Goal: Information Seeking & Learning: Check status

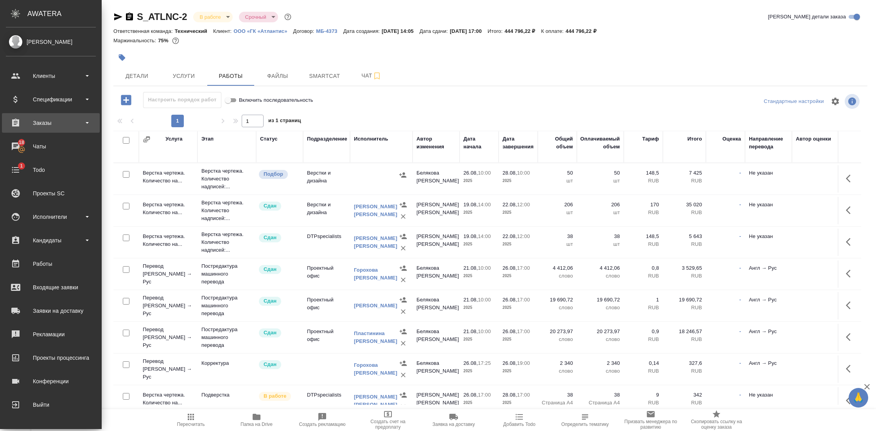
click at [44, 126] on div "Заказы" at bounding box center [51, 123] width 90 height 12
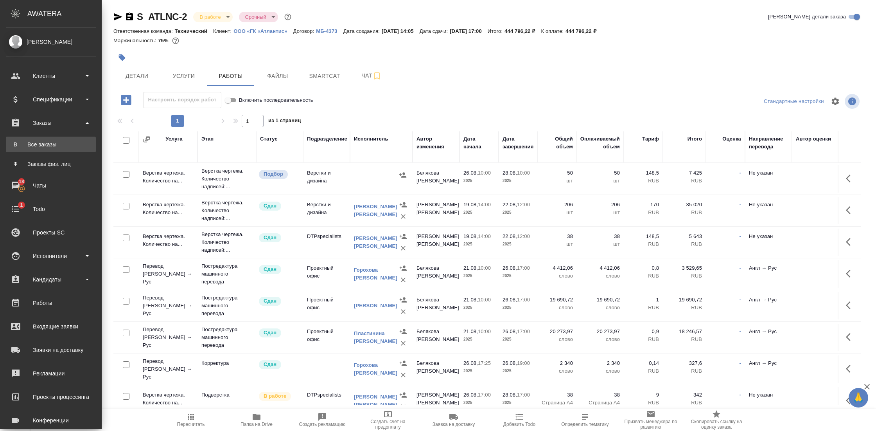
click at [38, 148] on link "В Все заказы" at bounding box center [51, 144] width 90 height 16
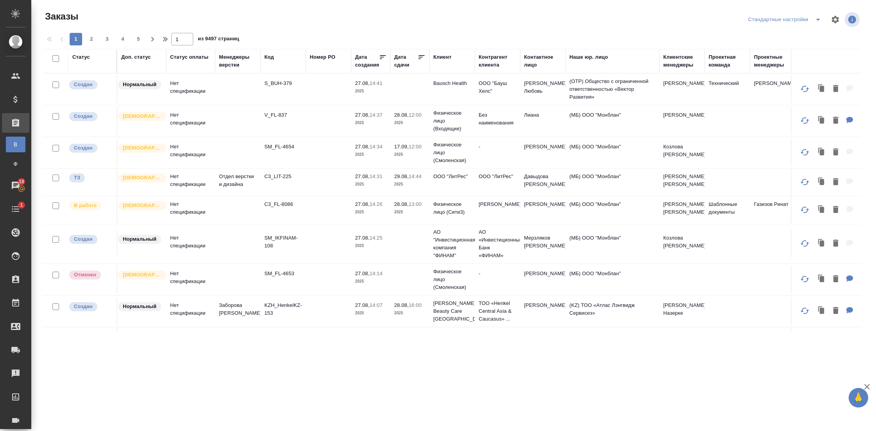
click at [437, 56] on div "Клиент" at bounding box center [442, 57] width 18 height 8
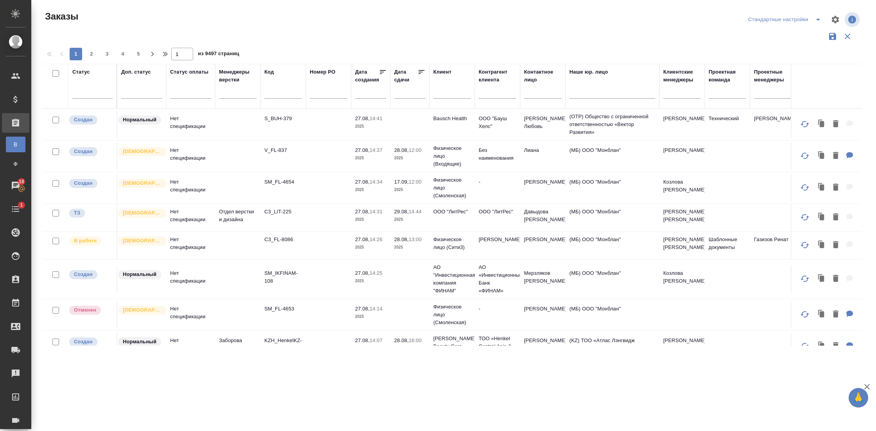
click at [447, 93] on input "text" at bounding box center [452, 94] width 38 height 10
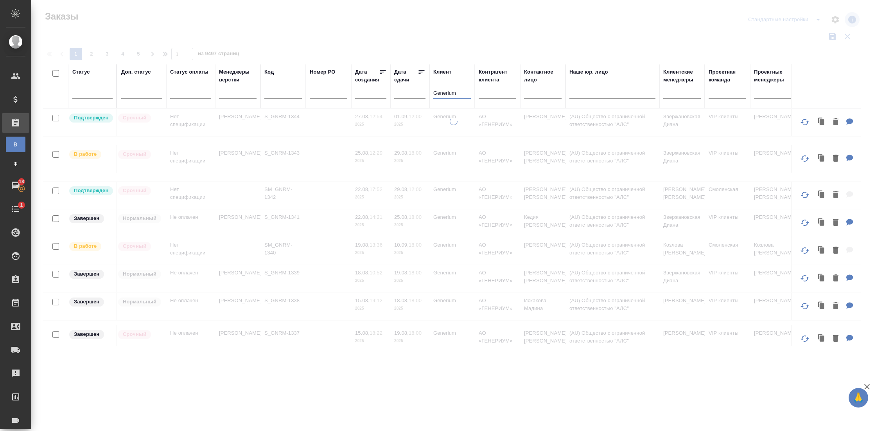
type input "Generium"
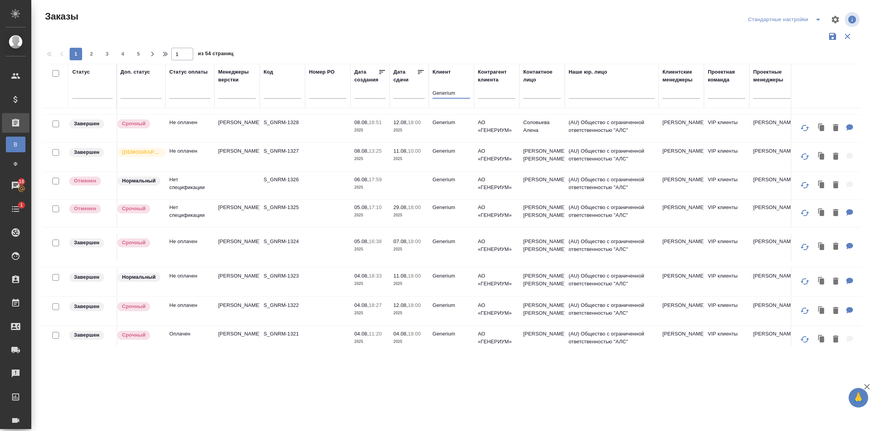
scroll to position [565, 1]
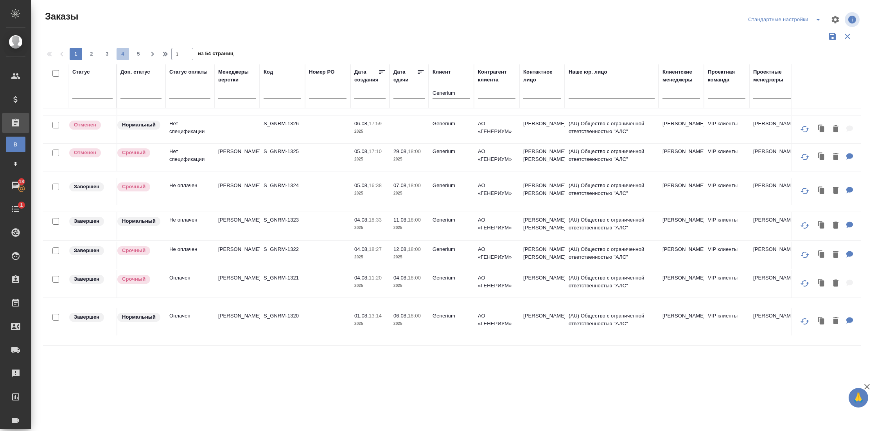
click at [124, 52] on span "4" at bounding box center [123, 54] width 13 height 8
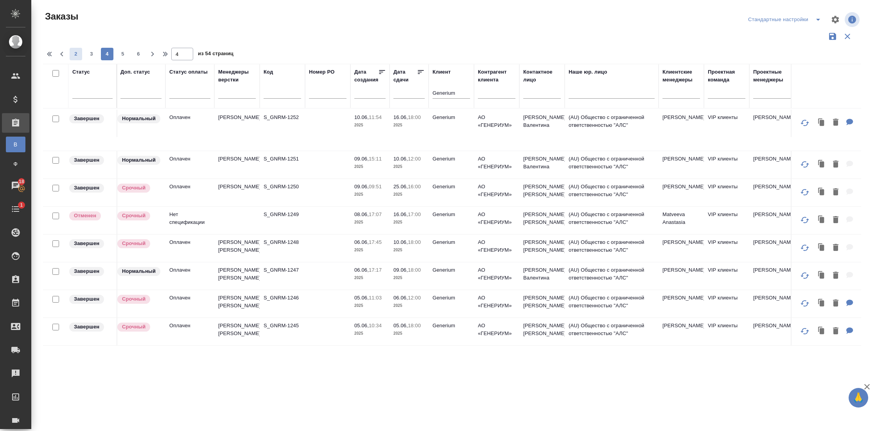
scroll to position [532, 1]
click at [75, 54] on span "2" at bounding box center [76, 54] width 13 height 8
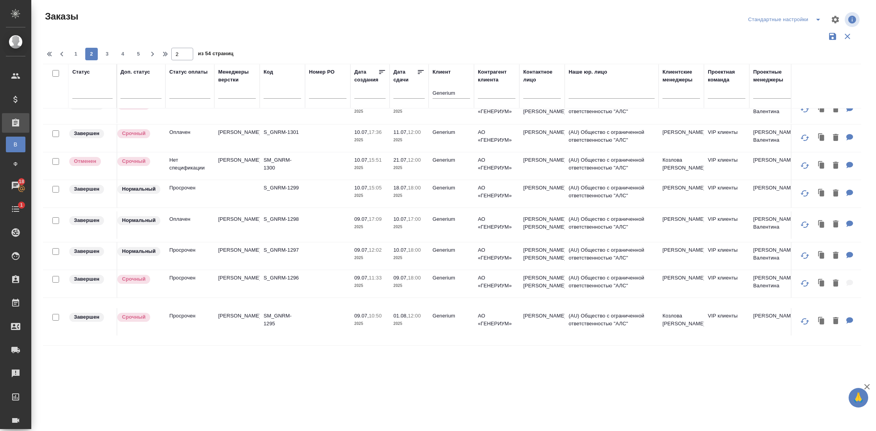
scroll to position [588, 1]
click at [102, 49] on button "3" at bounding box center [107, 54] width 13 height 13
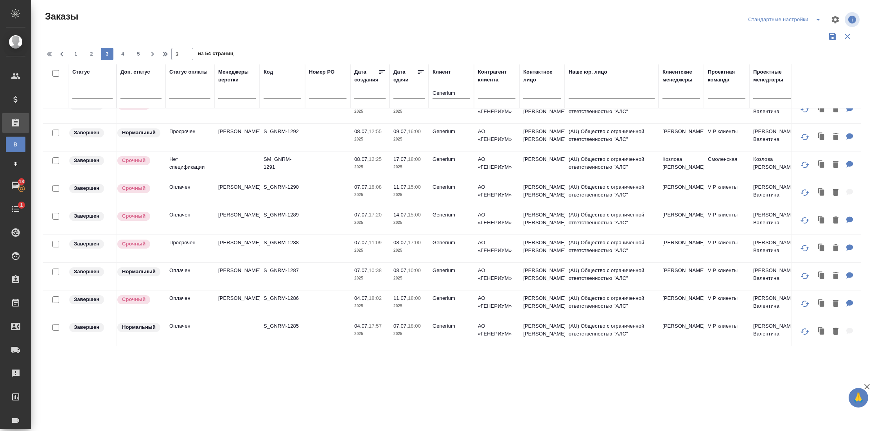
scroll to position [0, 1]
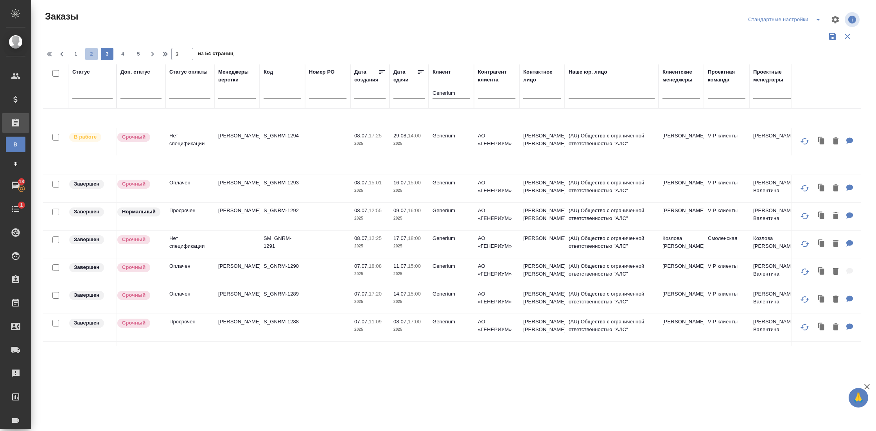
click at [91, 57] on span "2" at bounding box center [91, 54] width 13 height 8
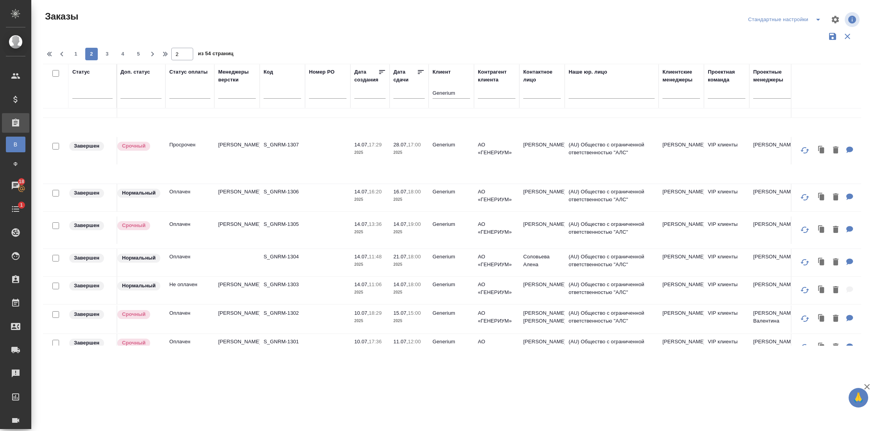
scroll to position [588, 1]
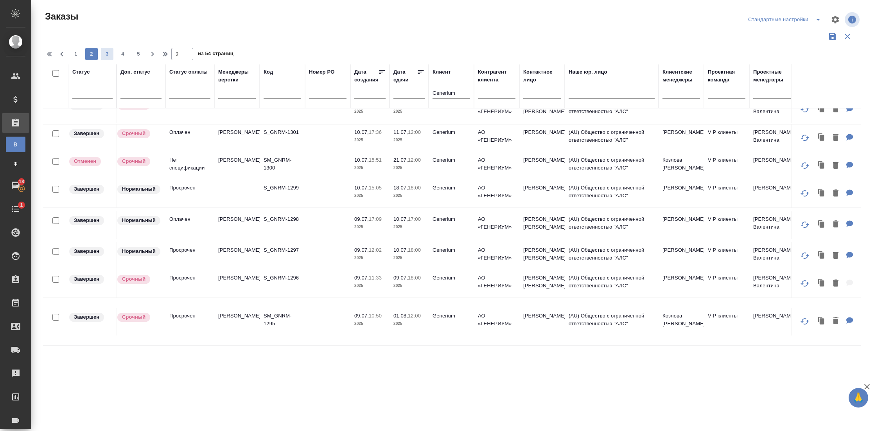
click at [106, 54] on span "3" at bounding box center [107, 54] width 13 height 8
type input "3"
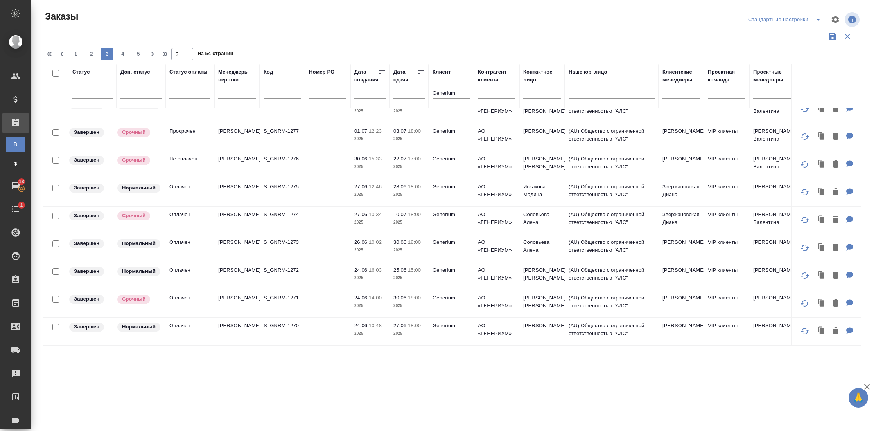
scroll to position [0, 1]
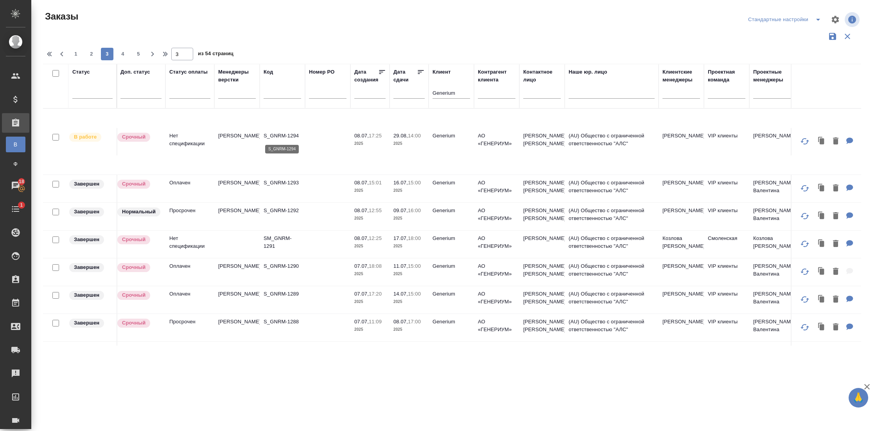
click at [281, 137] on p "S_GNRM-1294" at bounding box center [283, 136] width 38 height 8
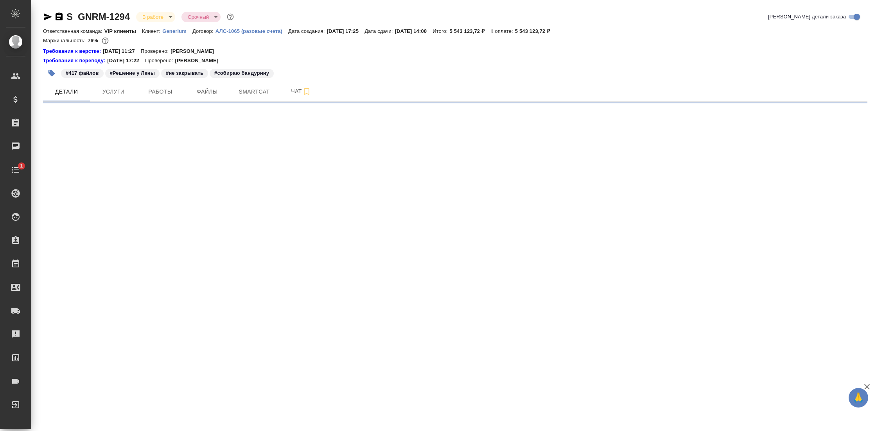
select select "RU"
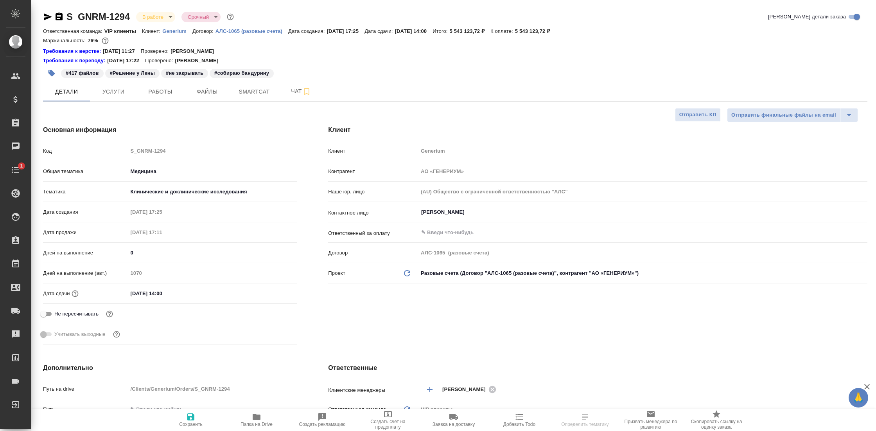
type textarea "x"
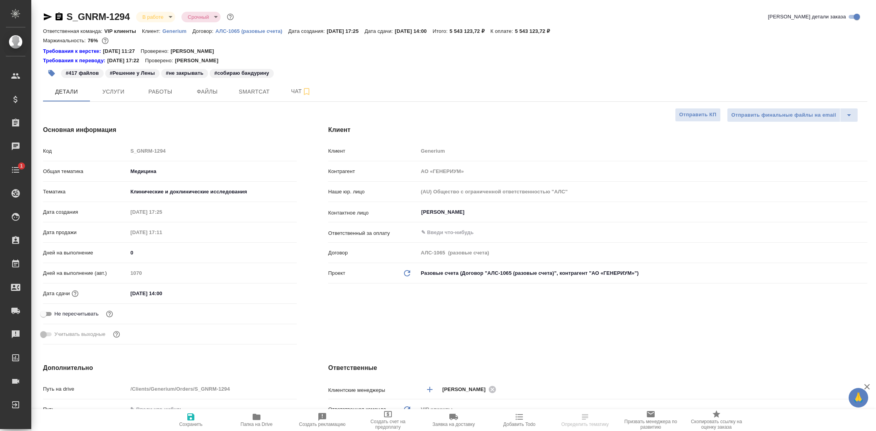
type textarea "x"
type input "[PERSON_NAME]"
click at [143, 83] on button "Работы" at bounding box center [160, 92] width 47 height 20
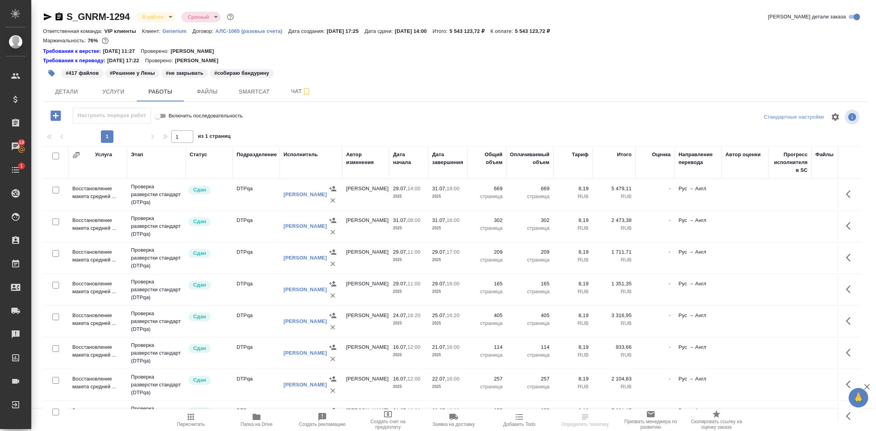
click at [832, 115] on icon "button" at bounding box center [835, 116] width 7 height 7
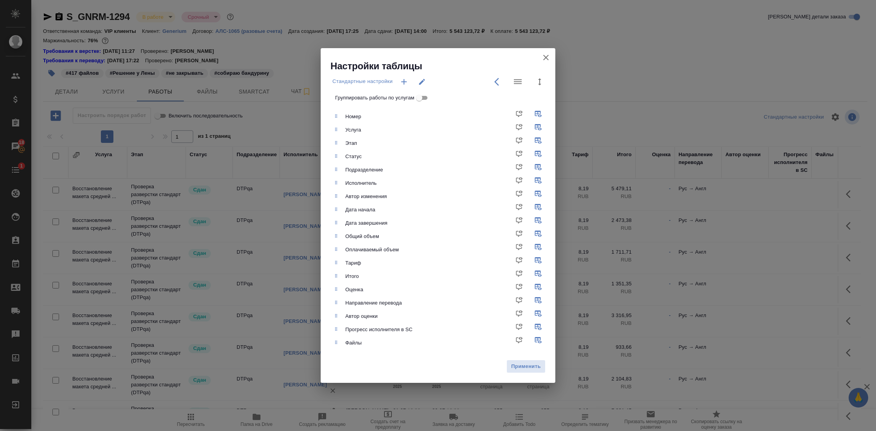
click at [550, 60] on icon "button" at bounding box center [545, 57] width 9 height 9
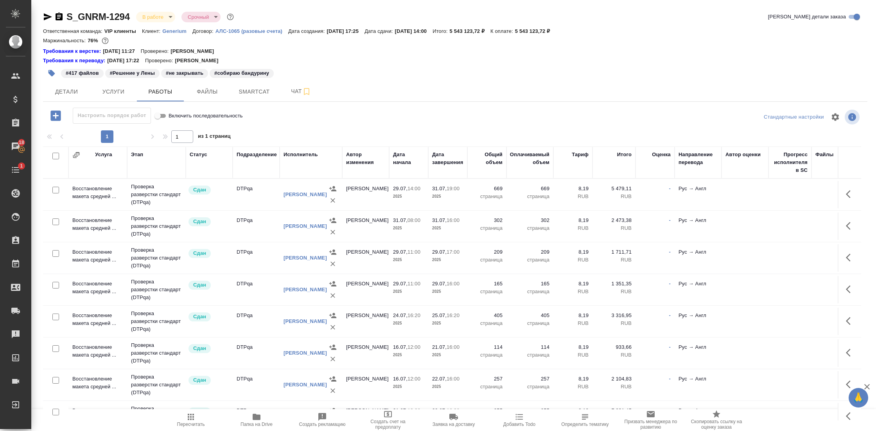
drag, startPoint x: 102, startPoint y: 153, endPoint x: 79, endPoint y: 154, distance: 23.1
click at [101, 153] on div "Услуга" at bounding box center [103, 155] width 17 height 8
click at [79, 143] on div "1" at bounding box center [107, 136] width 78 height 13
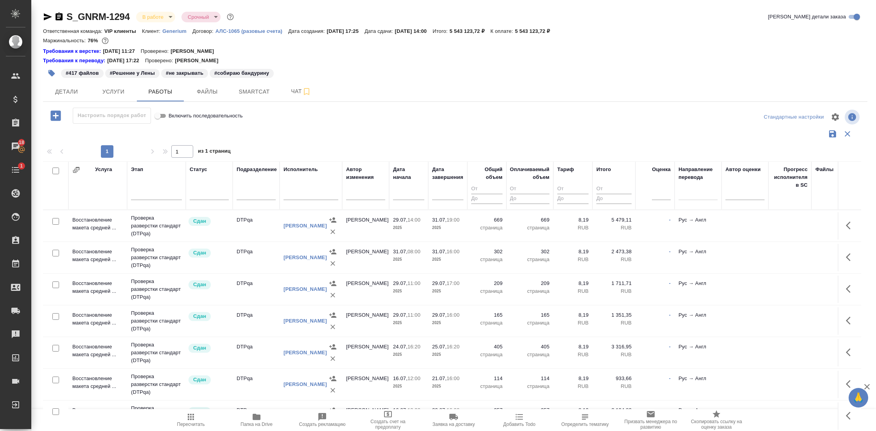
click at [75, 167] on icon "button" at bounding box center [76, 170] width 7 height 6
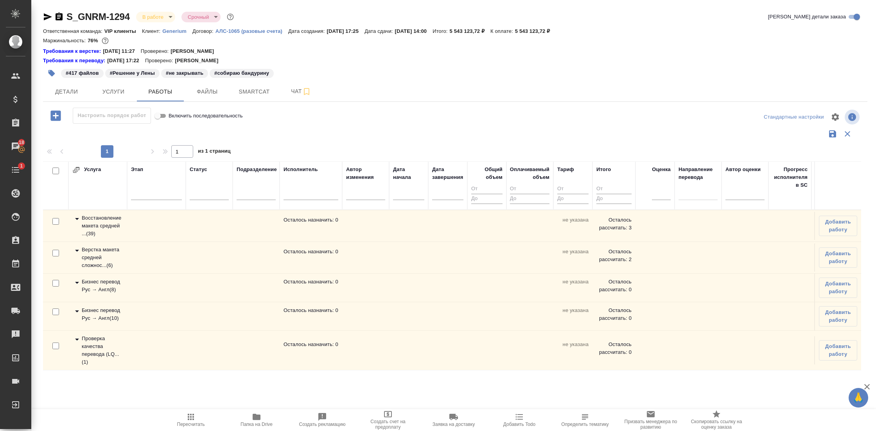
click at [92, 223] on div "Восстановление макета средней ... ( 39 )" at bounding box center [97, 225] width 51 height 23
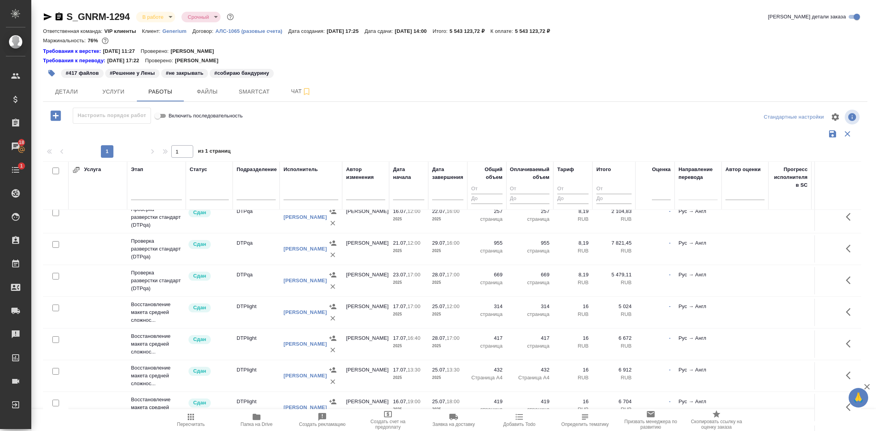
scroll to position [16, 0]
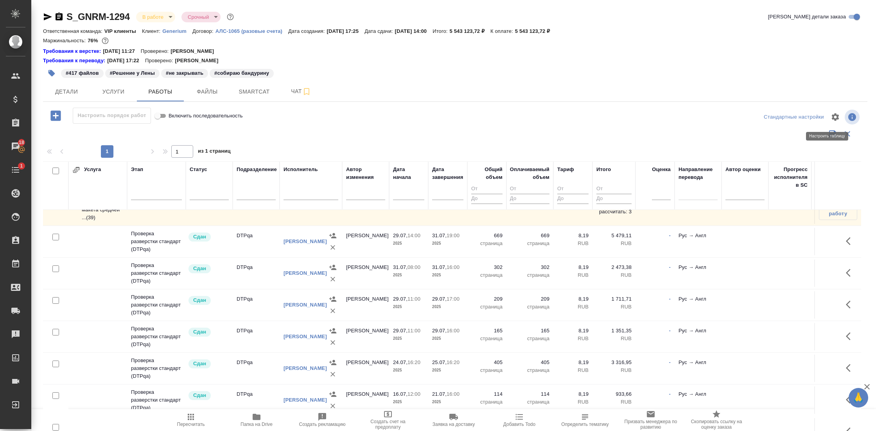
click at [832, 114] on icon "button" at bounding box center [835, 116] width 7 height 7
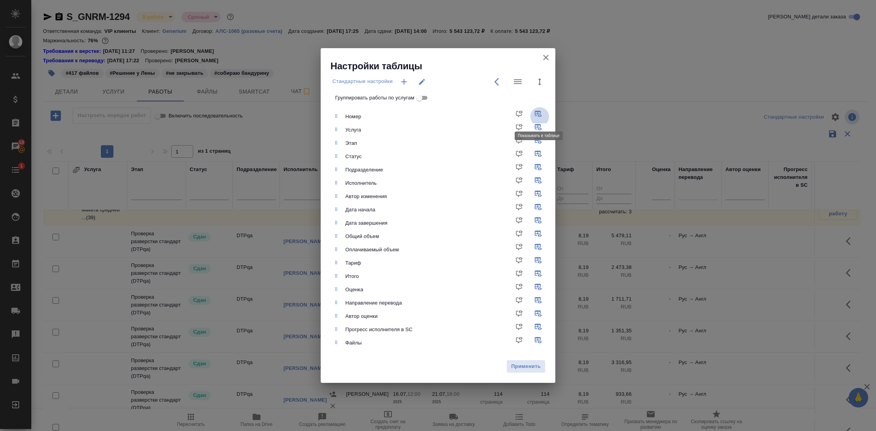
click at [538, 114] on input "checkbox" at bounding box center [539, 116] width 19 height 19
checkbox input "false"
click at [535, 366] on span "Применить" at bounding box center [526, 366] width 30 height 9
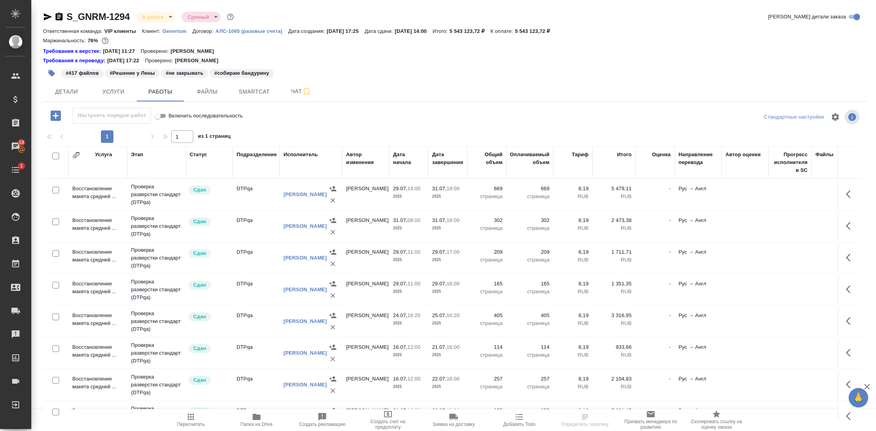
click at [832, 117] on icon "button" at bounding box center [835, 116] width 7 height 7
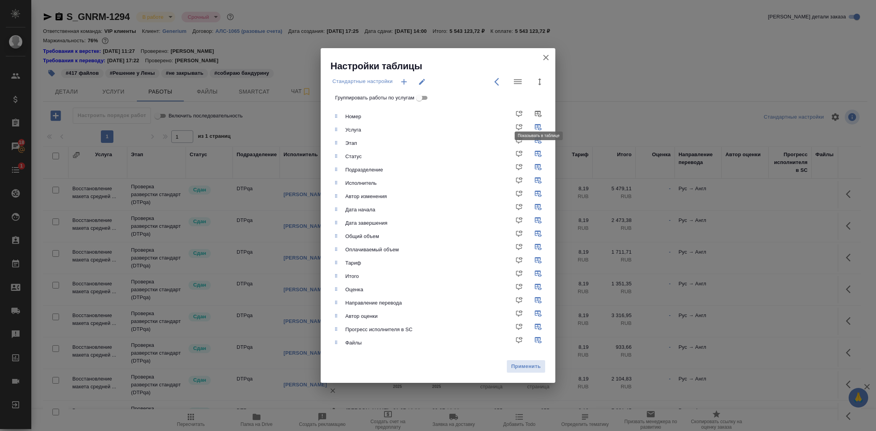
click at [537, 115] on input "checkbox" at bounding box center [539, 116] width 19 height 19
checkbox input "true"
click at [533, 363] on span "Применить" at bounding box center [526, 366] width 30 height 9
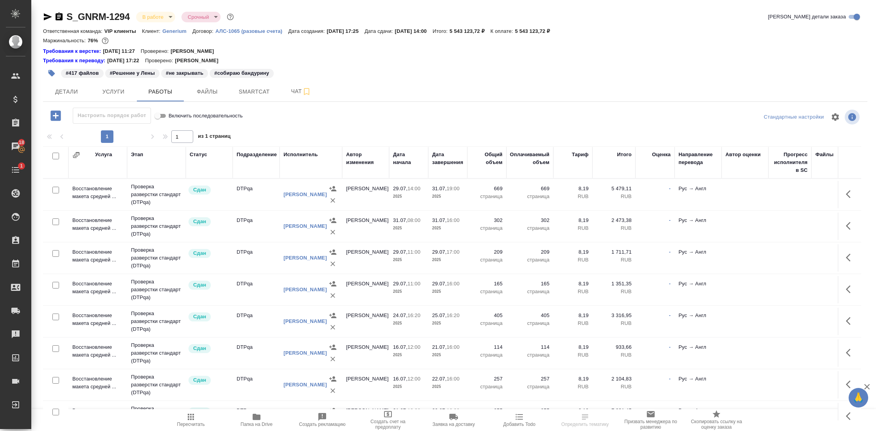
click at [831, 116] on icon "button" at bounding box center [835, 116] width 9 height 9
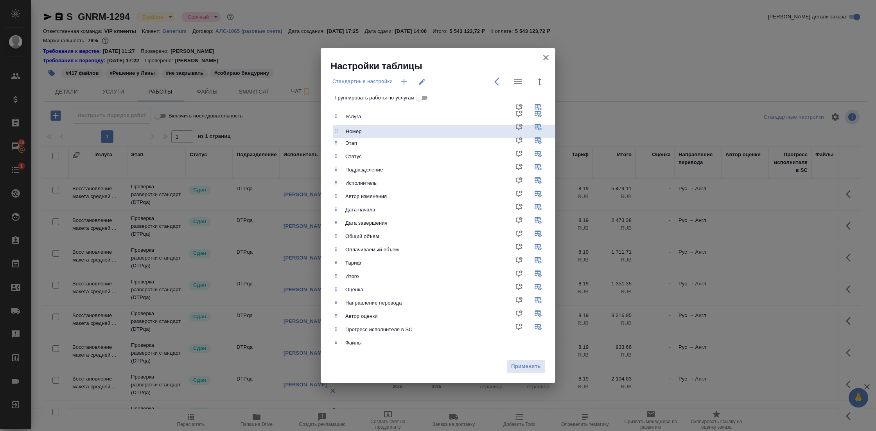
drag, startPoint x: 334, startPoint y: 117, endPoint x: 334, endPoint y: 134, distance: 17.6
click at [334, 134] on ul "Номер Услуга Этап Статус Подразделение Исполнитель Автор изменения Дата начала …" at bounding box center [443, 230] width 223 height 246
click at [535, 362] on span "Применить" at bounding box center [526, 366] width 30 height 9
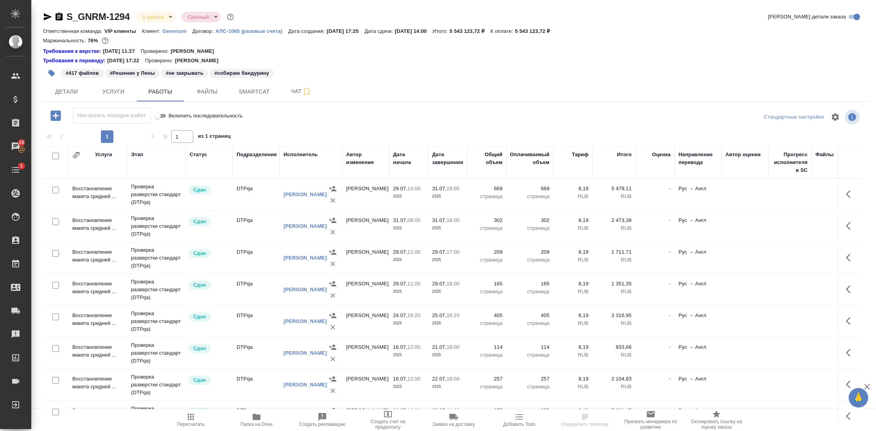
click at [75, 155] on icon "button" at bounding box center [76, 154] width 4 height 3
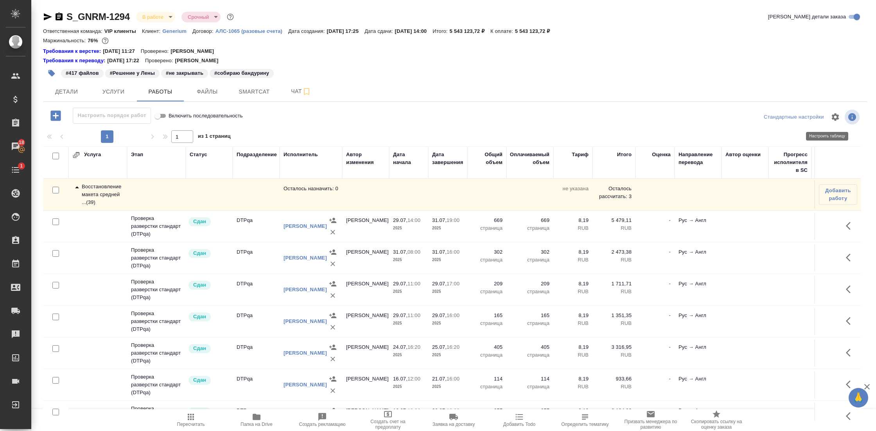
click at [831, 116] on icon "button" at bounding box center [835, 116] width 9 height 9
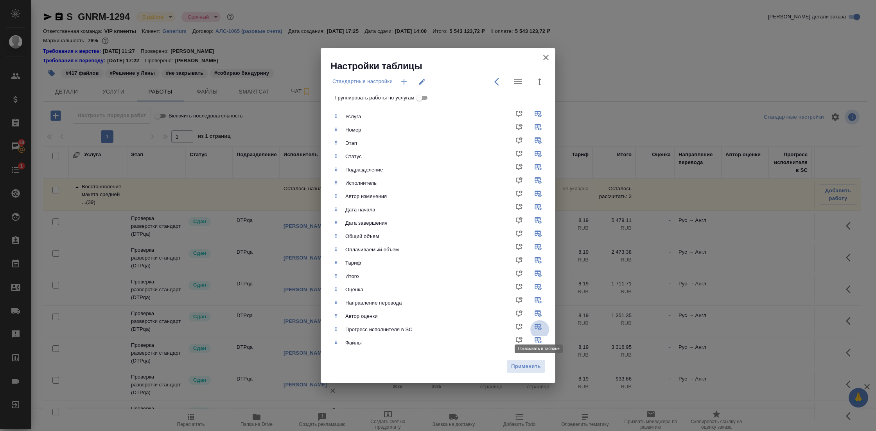
click at [541, 325] on input "checkbox" at bounding box center [539, 329] width 19 height 19
checkbox input "false"
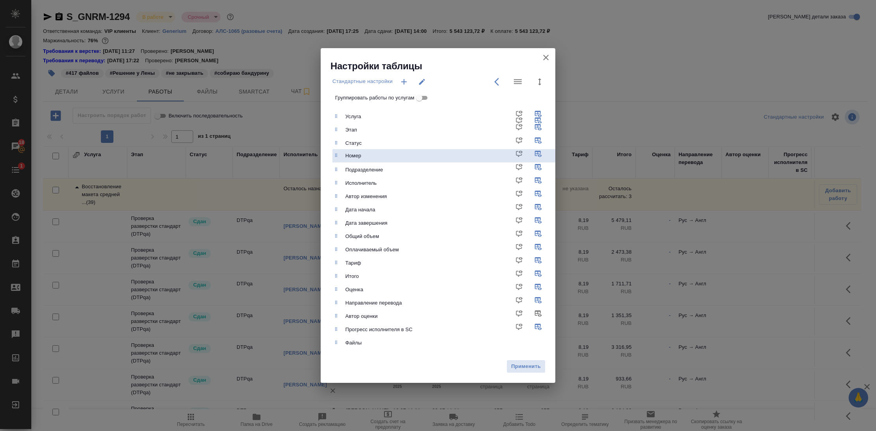
drag, startPoint x: 336, startPoint y: 129, endPoint x: 336, endPoint y: 158, distance: 29.3
click at [336, 158] on ul "Услуга Номер Этап Статус Подразделение Исполнитель Автор изменения Дата начала …" at bounding box center [443, 230] width 223 height 246
click at [529, 365] on span "Применить" at bounding box center [526, 366] width 30 height 9
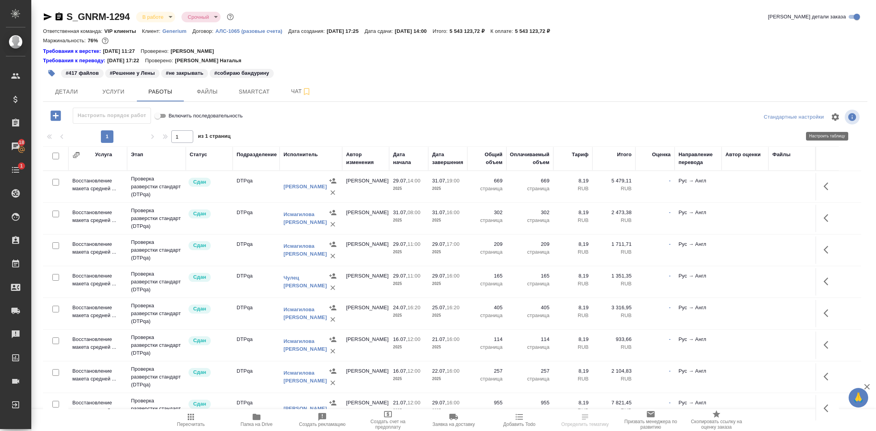
click at [831, 119] on icon "button" at bounding box center [835, 116] width 9 height 9
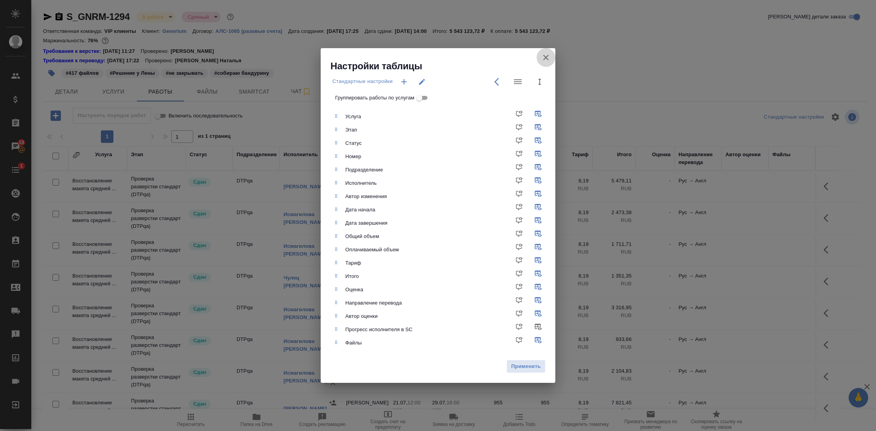
click at [543, 51] on button "Группировать работы по услугам" at bounding box center [545, 57] width 19 height 19
click at [546, 56] on icon "button" at bounding box center [545, 57] width 9 height 9
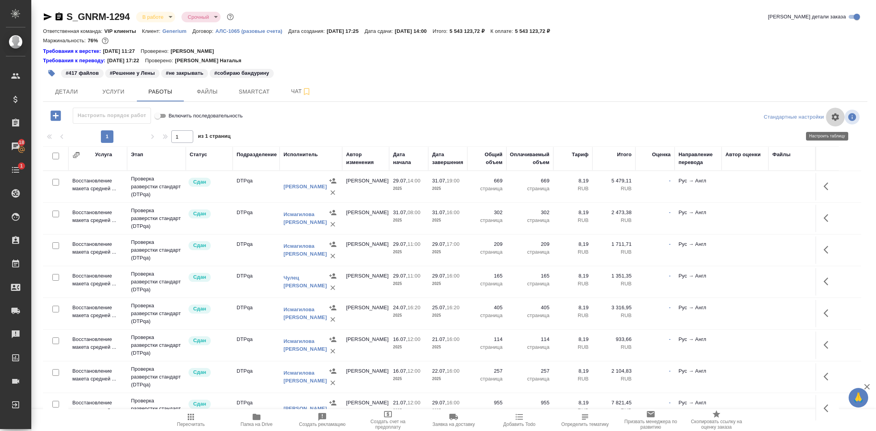
click at [832, 117] on icon "button" at bounding box center [835, 116] width 7 height 7
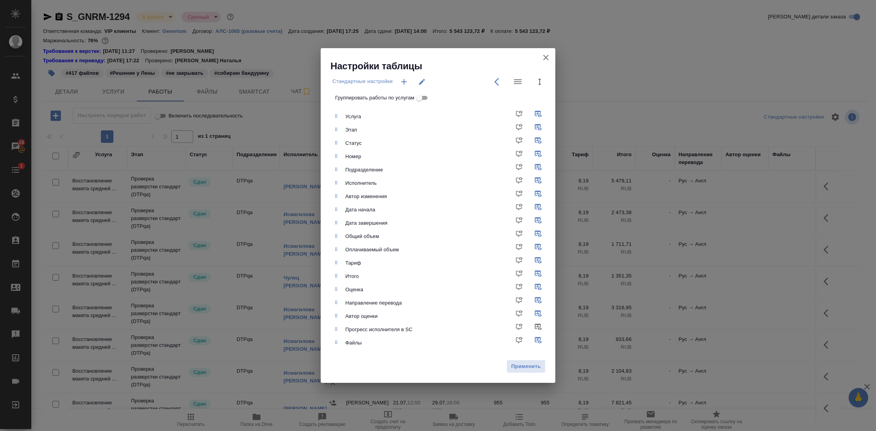
click at [547, 56] on icon "button" at bounding box center [545, 57] width 5 height 5
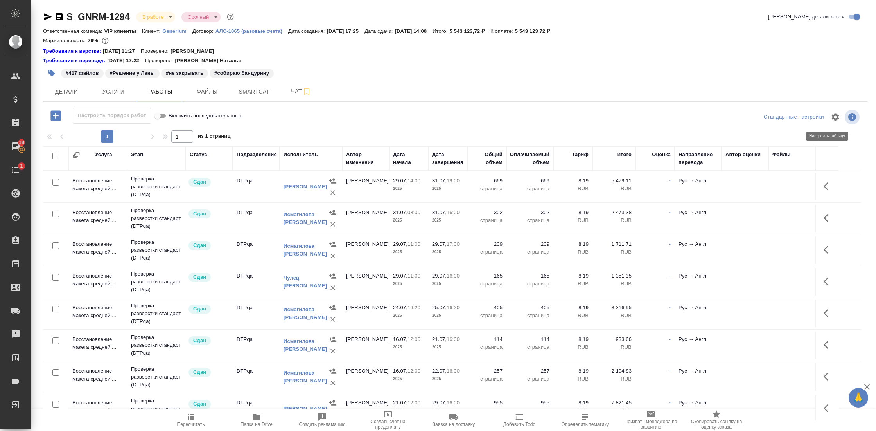
click at [831, 120] on icon "button" at bounding box center [835, 116] width 9 height 9
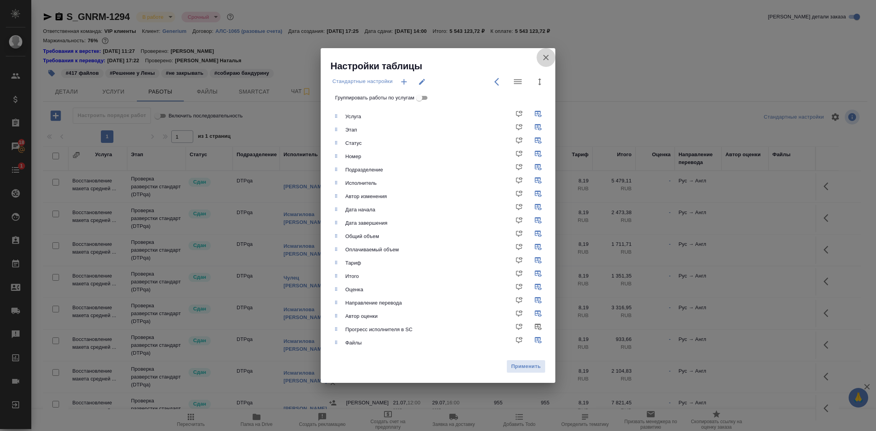
click at [546, 59] on icon "button" at bounding box center [545, 57] width 9 height 9
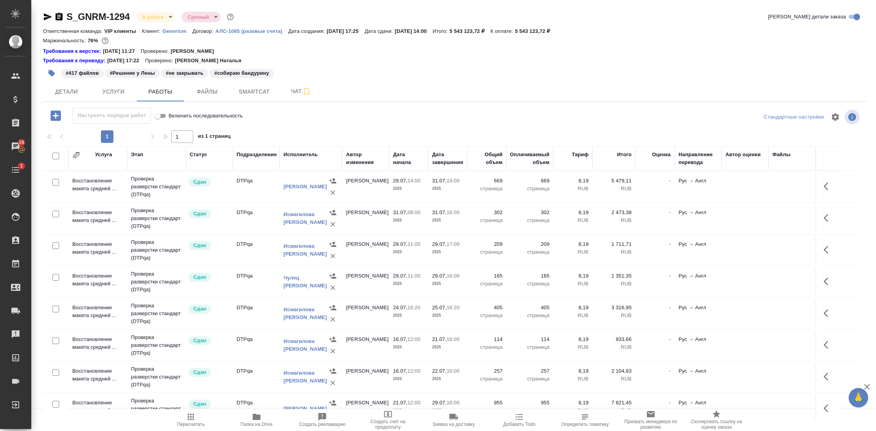
click at [784, 116] on div "Стандартные настройки" at bounding box center [794, 117] width 64 height 12
click at [75, 156] on icon "button" at bounding box center [76, 155] width 8 height 8
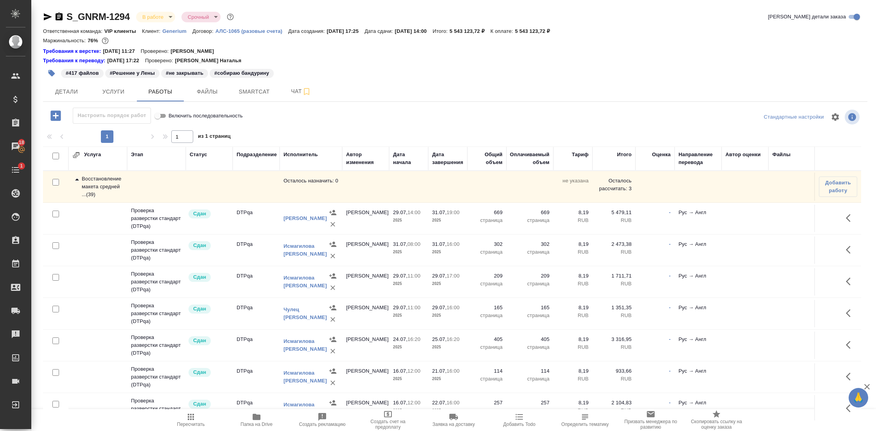
drag, startPoint x: 127, startPoint y: 161, endPoint x: 188, endPoint y: 157, distance: 60.8
click at [127, 162] on div at bounding box center [127, 158] width 1 height 23
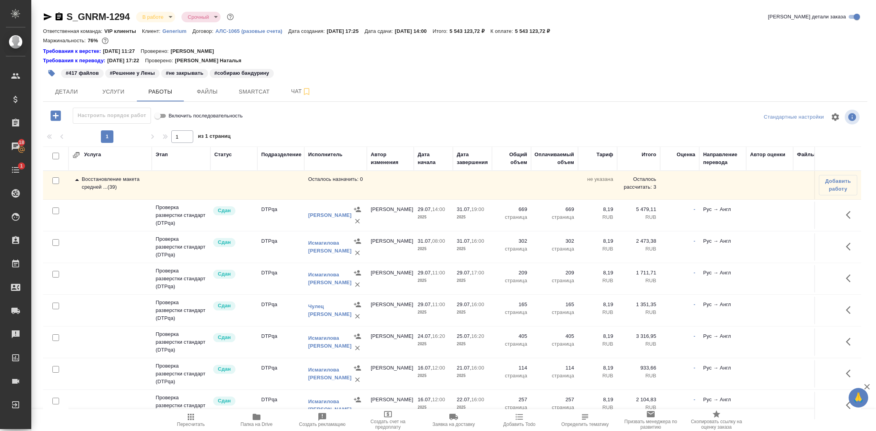
drag, startPoint x: 224, startPoint y: 158, endPoint x: 151, endPoint y: 156, distance: 72.4
click at [151, 156] on div at bounding box center [151, 158] width 1 height 23
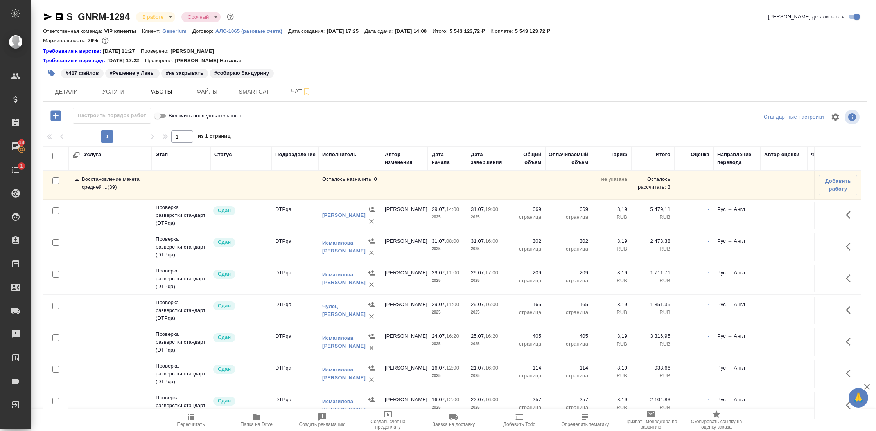
drag, startPoint x: 257, startPoint y: 157, endPoint x: 271, endPoint y: 157, distance: 14.1
click at [271, 157] on div at bounding box center [271, 158] width 1 height 23
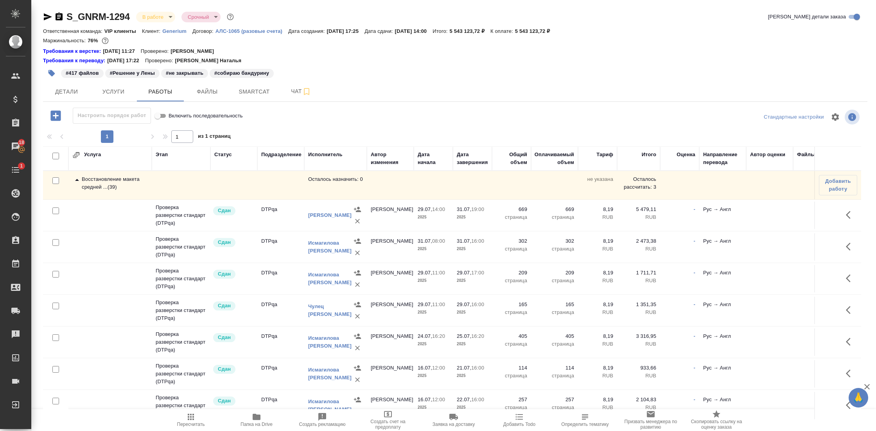
drag, startPoint x: 271, startPoint y: 158, endPoint x: 242, endPoint y: 156, distance: 28.6
click at [242, 156] on th "Статус" at bounding box center [233, 158] width 47 height 24
drag, startPoint x: 366, startPoint y: 154, endPoint x: 389, endPoint y: 154, distance: 22.7
click at [389, 154] on tr "Услуга Этап Статус Подразделение Исполнитель Автор изменения Дата начала Дата з…" at bounding box center [465, 158] width 844 height 24
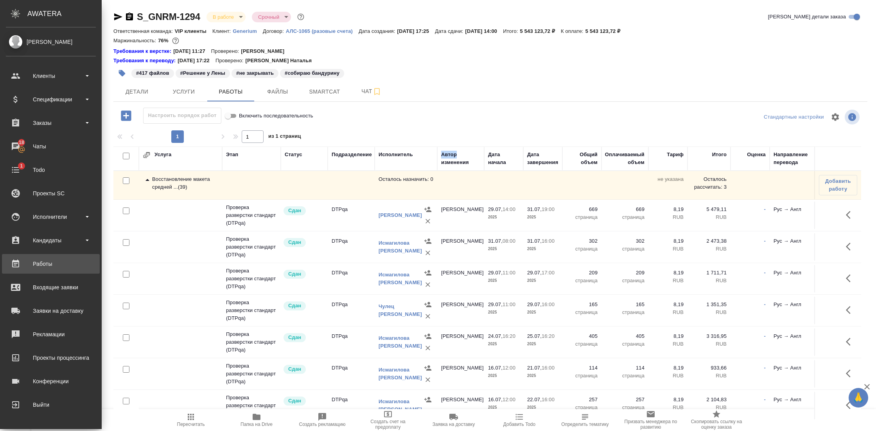
click at [52, 265] on div "Работы" at bounding box center [51, 264] width 90 height 12
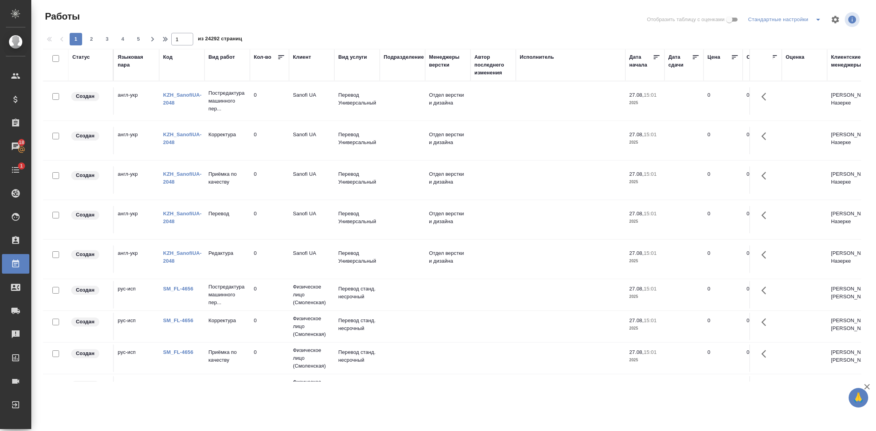
click at [809, 45] on div "1 2 3 4 5 1 из 24292 страниц" at bounding box center [455, 39] width 824 height 13
click at [837, 18] on icon "button" at bounding box center [835, 19] width 7 height 7
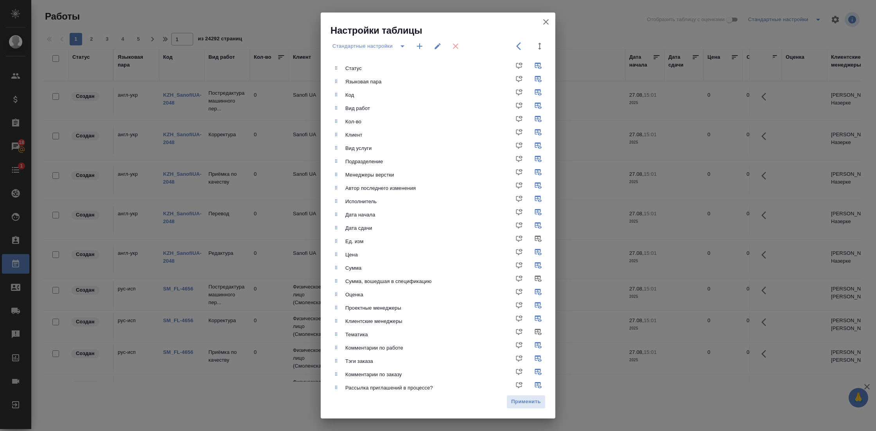
click at [546, 25] on icon "button" at bounding box center [545, 21] width 9 height 9
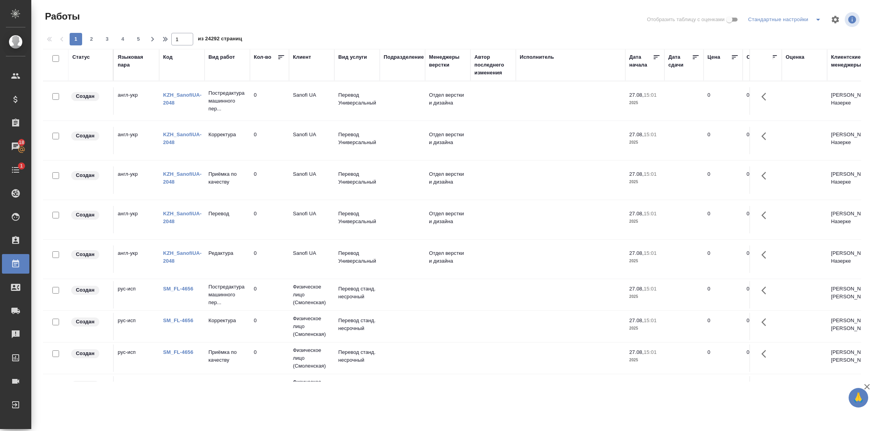
click at [187, 94] on link "KZH_SanofiUA-2048" at bounding box center [182, 99] width 39 height 14
click at [127, 91] on td "англ-укр" at bounding box center [136, 100] width 45 height 27
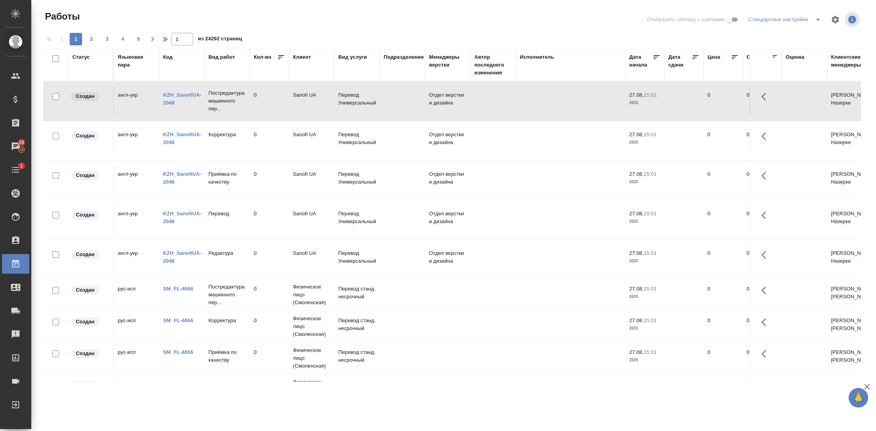
click at [171, 58] on div "Код" at bounding box center [167, 57] width 9 height 8
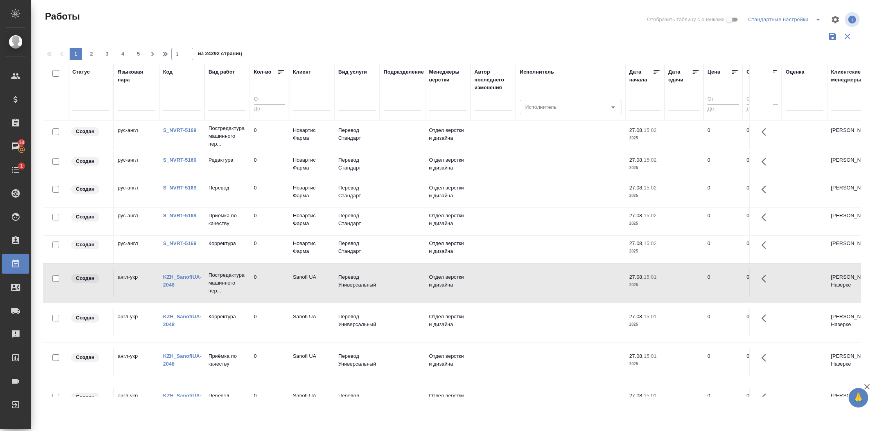
click at [170, 57] on icon "button" at bounding box center [165, 53] width 9 height 9
click at [191, 105] on input "text" at bounding box center [182, 105] width 38 height 10
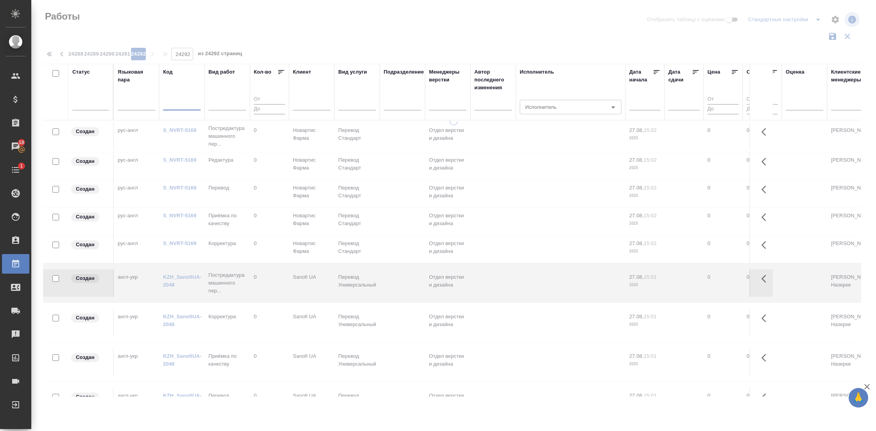
type input "24292"
paste input "KZH_SanofiUA-2048-WK-005"
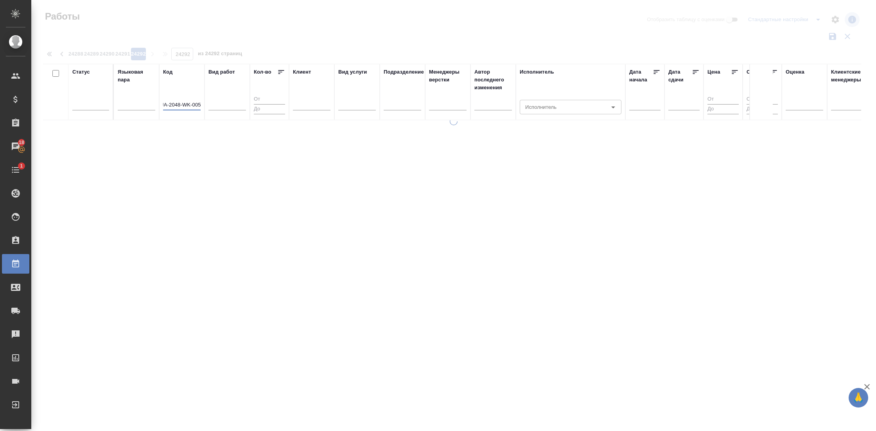
click at [191, 105] on input "KZH_SanofiUA-2048-WK-005" at bounding box center [182, 105] width 38 height 10
type input "KZH_SanofiUA-2048-WK-005"
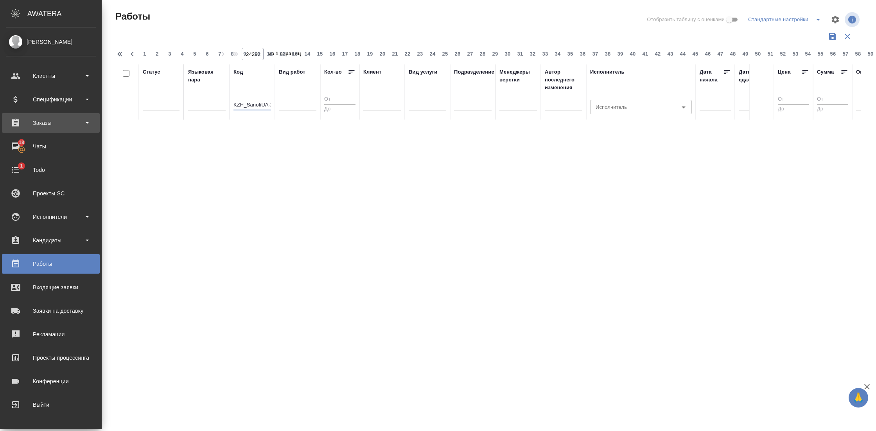
click at [21, 123] on div "Заказы" at bounding box center [51, 123] width 90 height 12
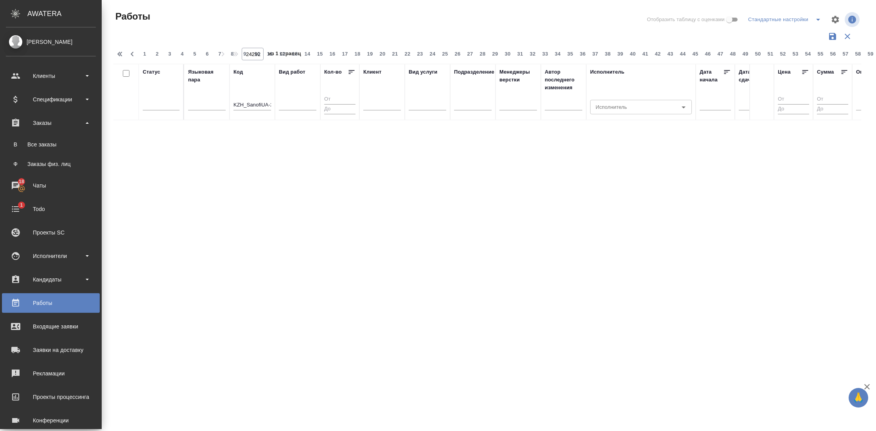
click at [53, 301] on div "Работы" at bounding box center [51, 303] width 90 height 12
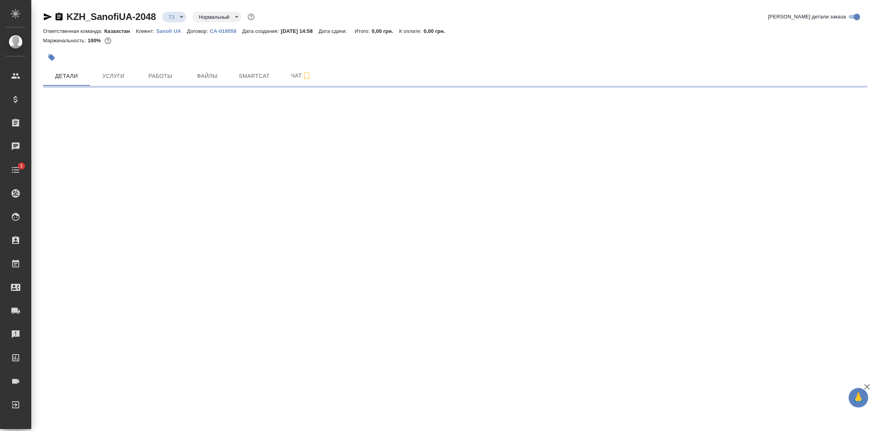
select select "RU"
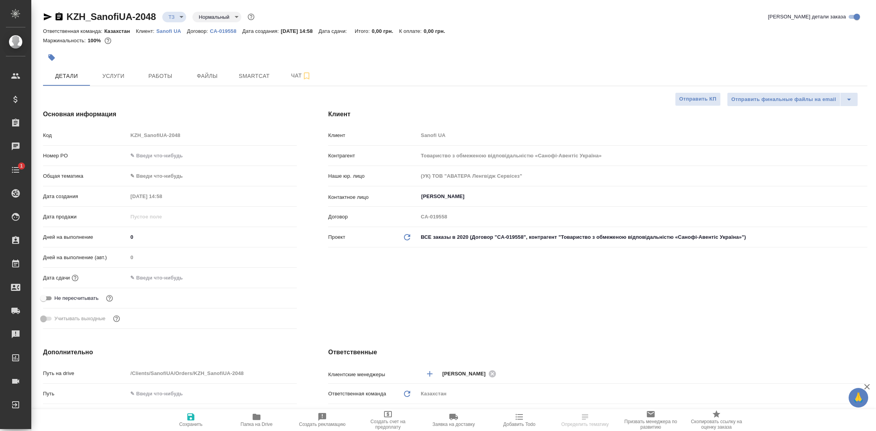
type textarea "x"
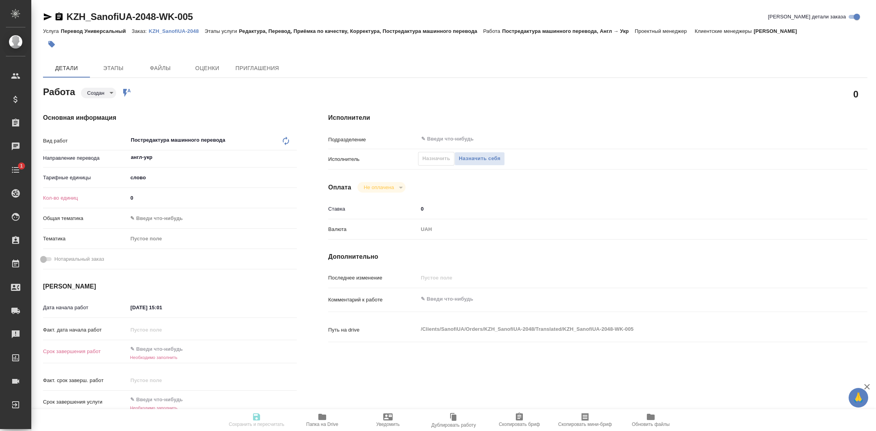
type textarea "x"
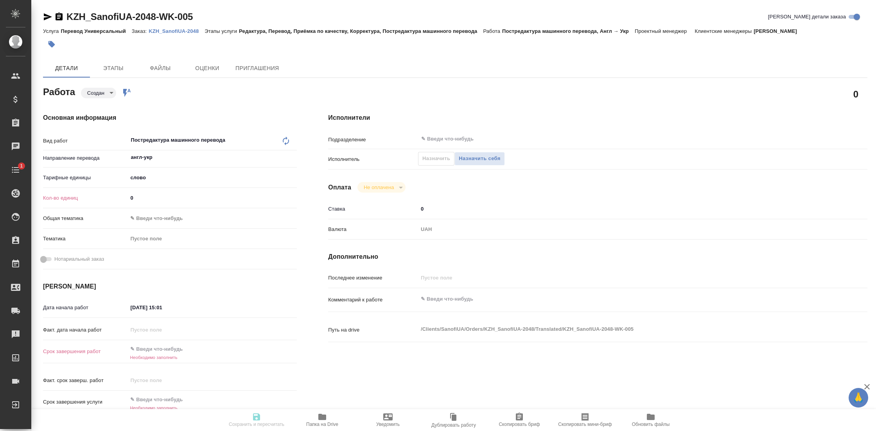
type textarea "x"
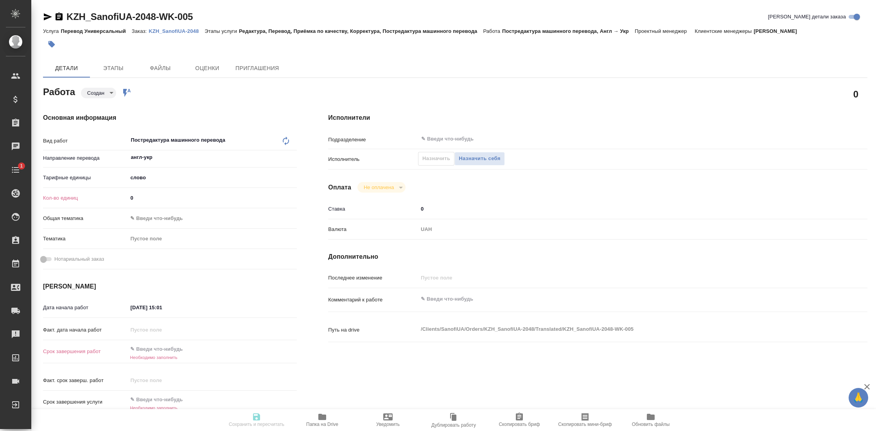
type textarea "x"
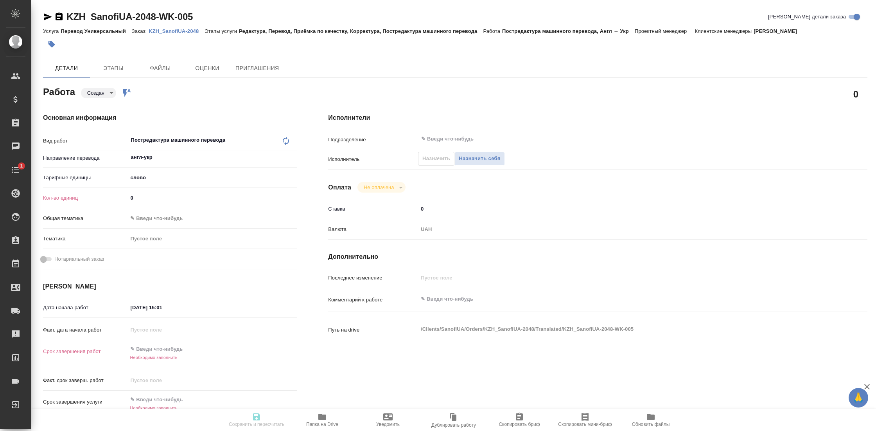
type textarea "x"
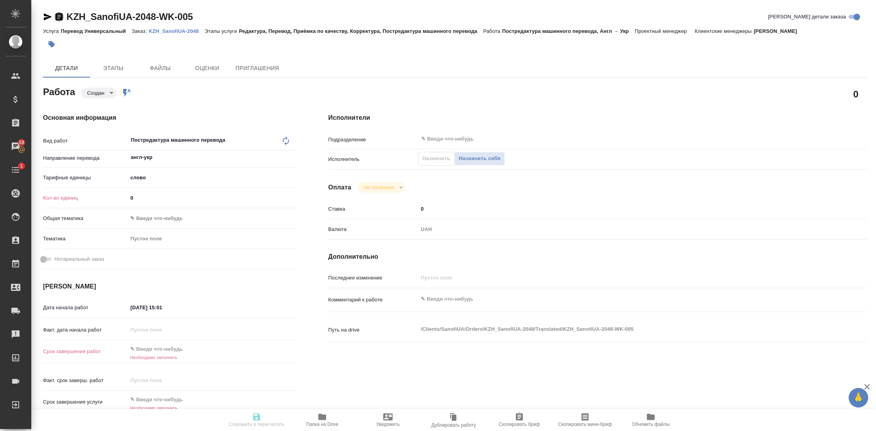
click at [61, 15] on icon "button" at bounding box center [58, 16] width 9 height 9
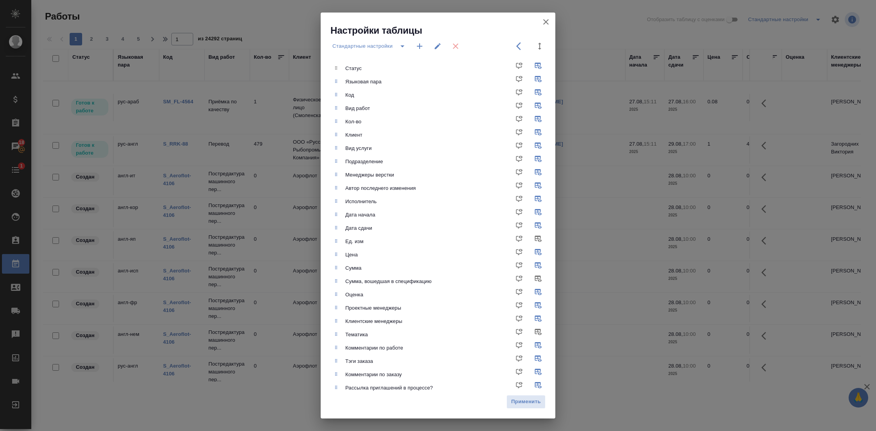
click at [546, 21] on icon "button" at bounding box center [545, 21] width 9 height 9
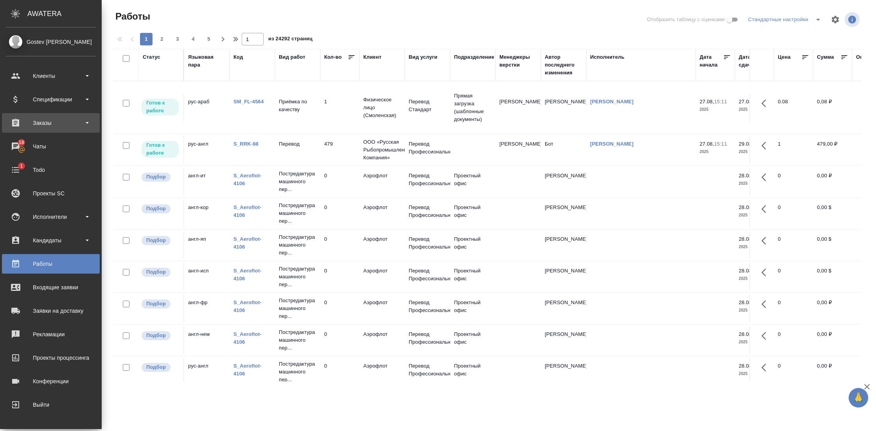
click at [79, 127] on div "Заказы" at bounding box center [51, 123] width 90 height 12
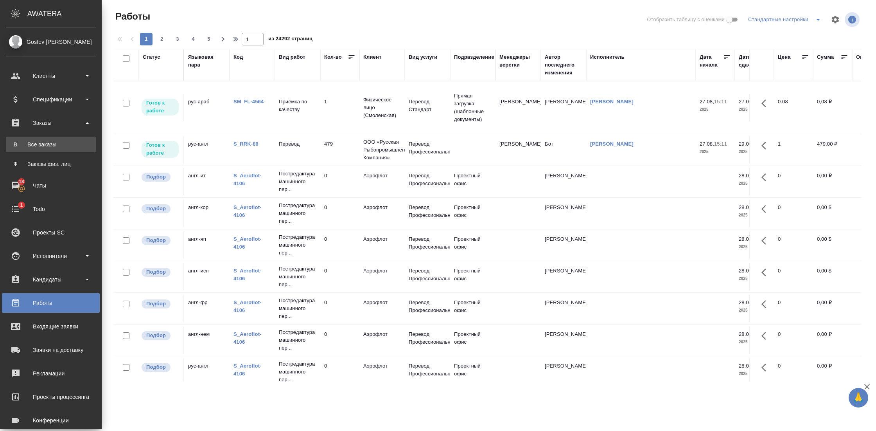
click at [50, 141] on div "Все заказы" at bounding box center [51, 144] width 82 height 8
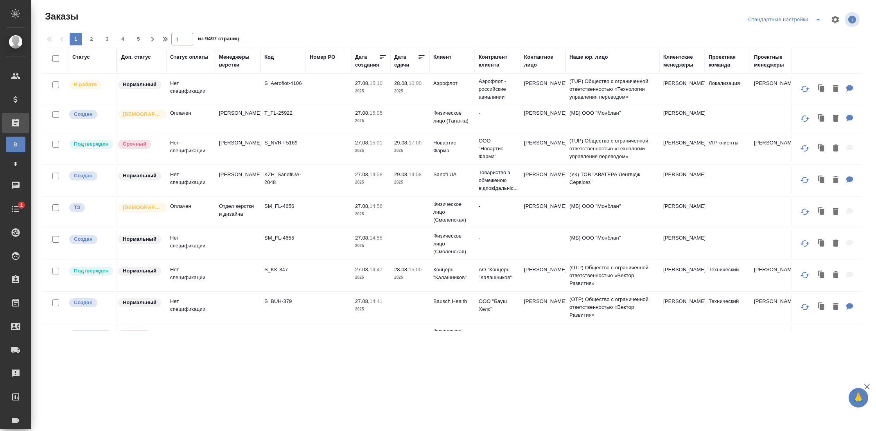
click at [817, 21] on icon "split button" at bounding box center [817, 19] width 9 height 9
click at [766, 38] on li "На расчет" at bounding box center [785, 35] width 82 height 13
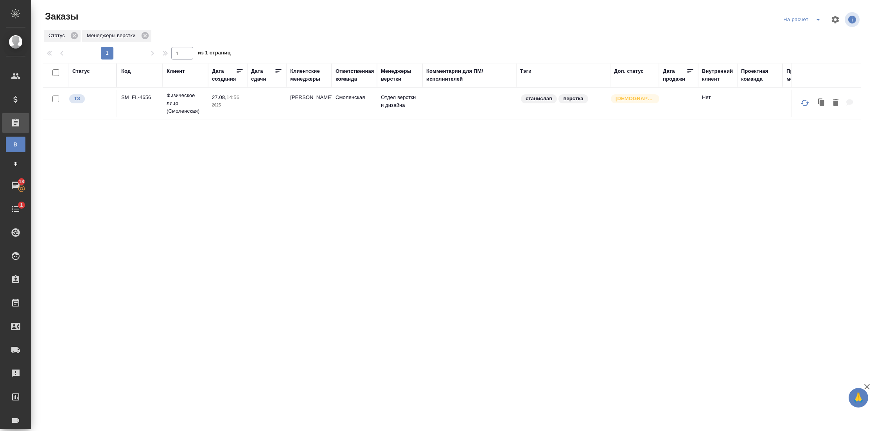
click at [142, 104] on td "SM_FL-4656" at bounding box center [139, 103] width 45 height 27
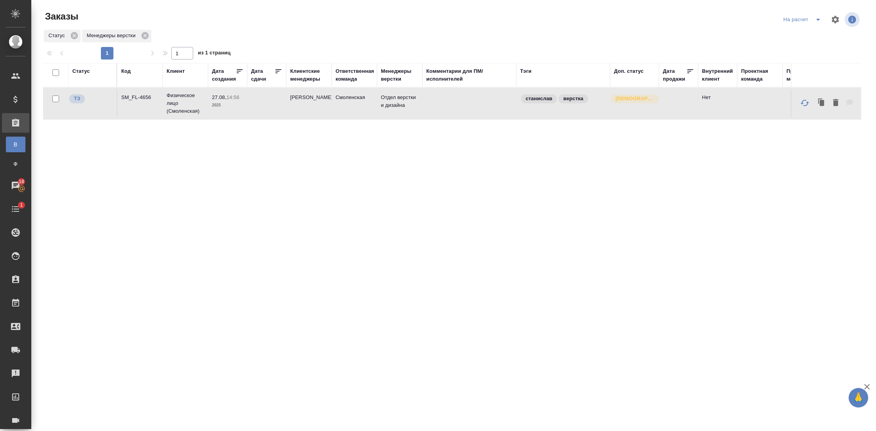
click at [142, 104] on td "SM_FL-4656" at bounding box center [139, 103] width 45 height 27
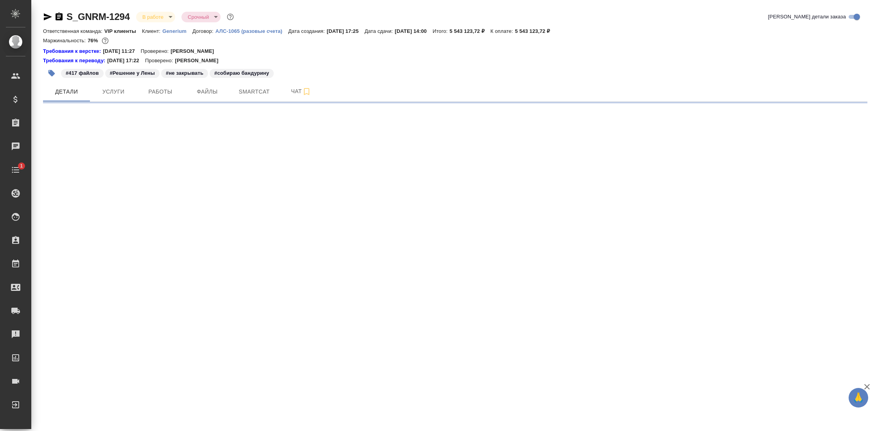
select select "RU"
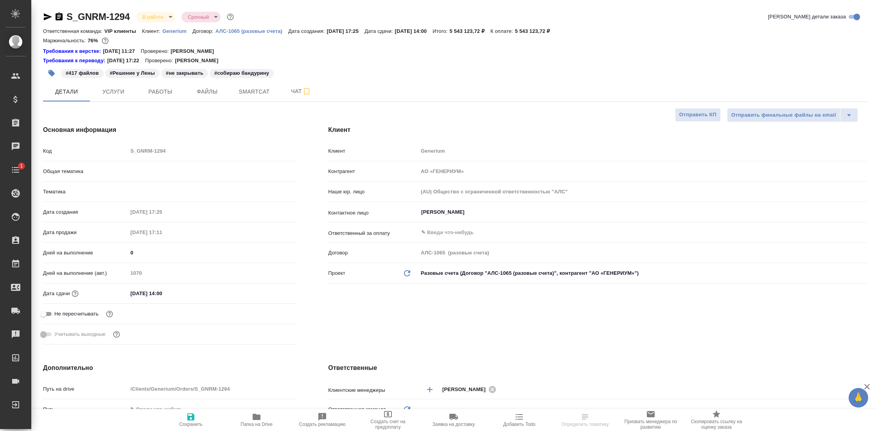
type textarea "x"
type input "VIP клиенты"
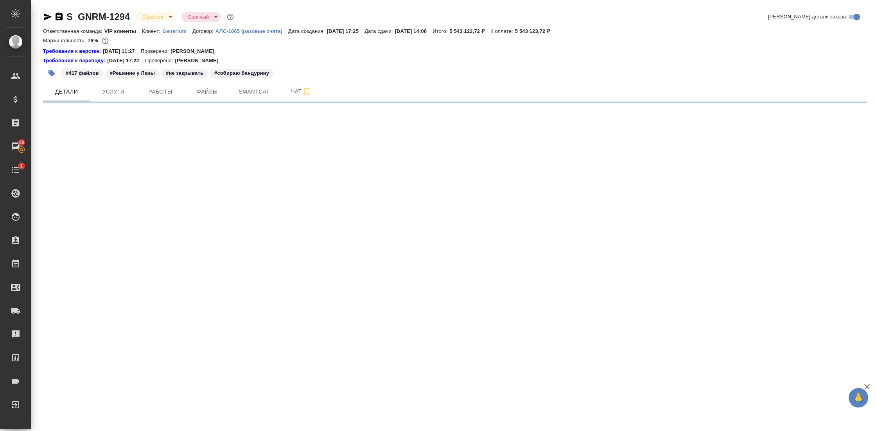
select select "RU"
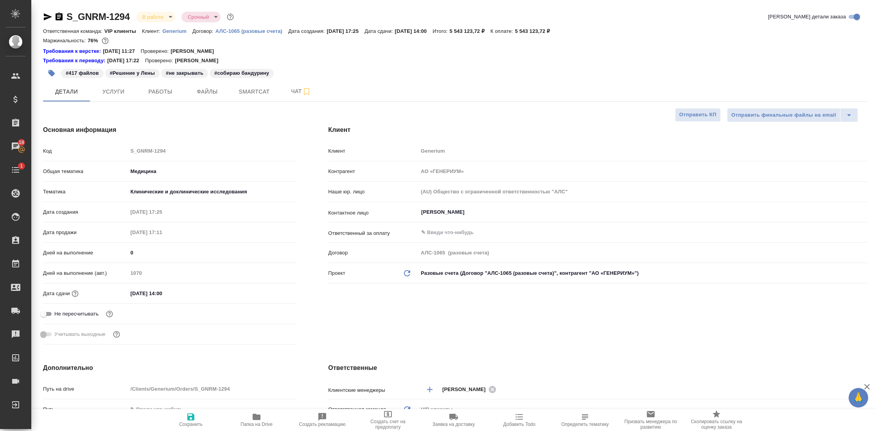
type textarea "x"
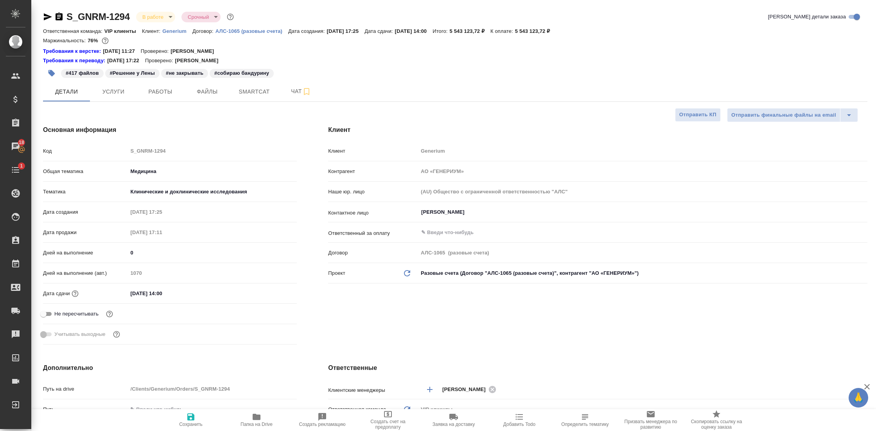
type textarea "x"
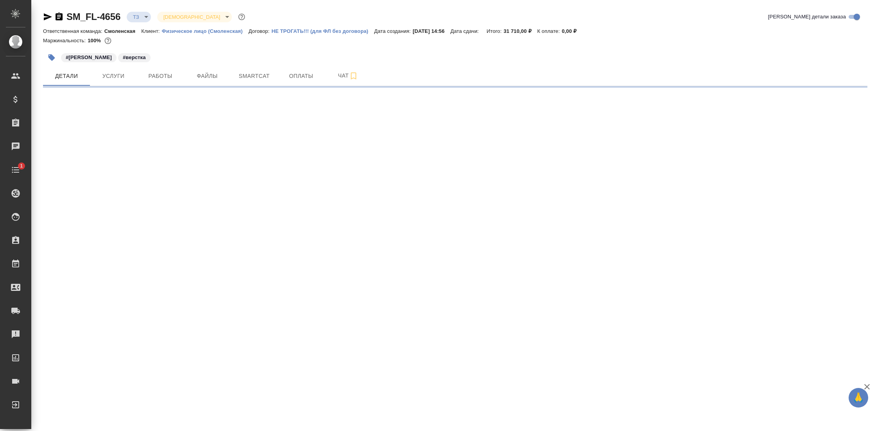
select select "RU"
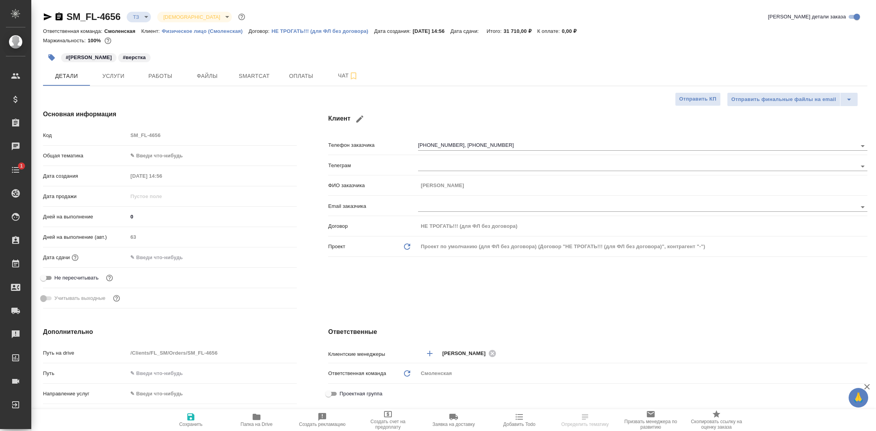
type textarea "x"
click at [171, 77] on span "Работы" at bounding box center [161, 76] width 38 height 10
